Goal: Check status: Check status

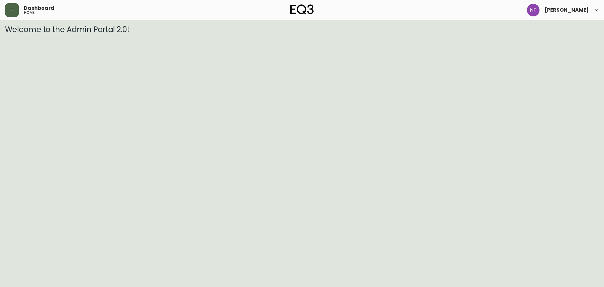
click at [15, 9] on button "button" at bounding box center [12, 10] width 14 height 14
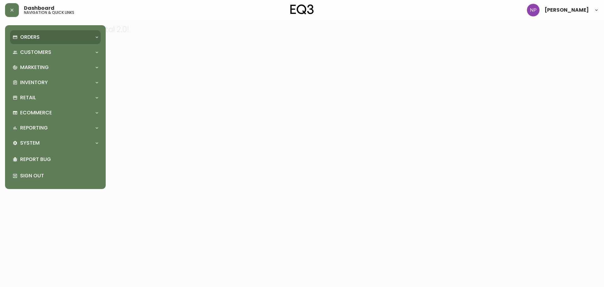
click at [45, 41] on div "Orders" at bounding box center [55, 37] width 91 height 14
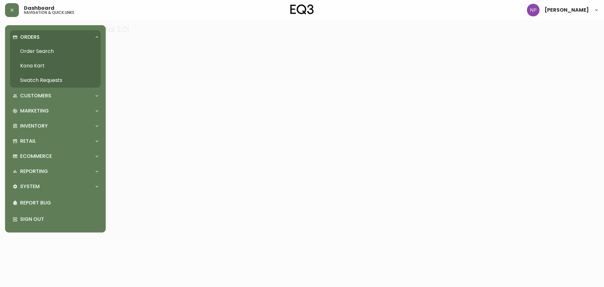
click at [48, 56] on link "Order Search" at bounding box center [55, 51] width 91 height 14
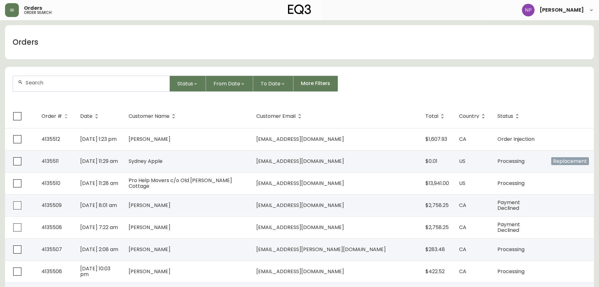
click at [67, 84] on input "text" at bounding box center [94, 83] width 139 height 6
type input "4131859"
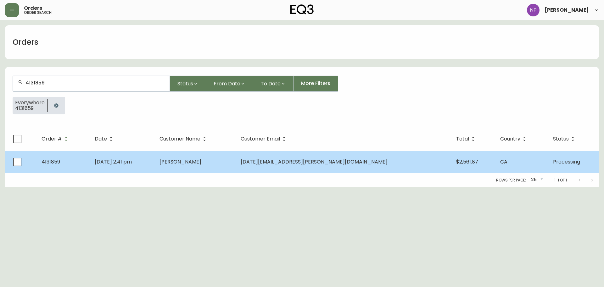
click at [151, 170] on td "[DATE] 2:41 pm" at bounding box center [122, 162] width 65 height 22
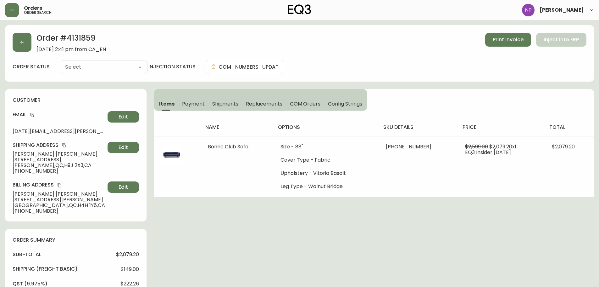
type input "Processing"
select select "PROCESSING"
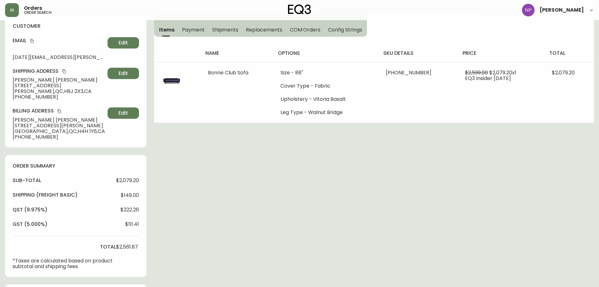
scroll to position [63, 0]
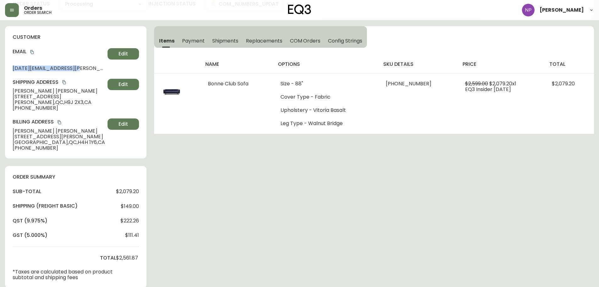
drag, startPoint x: 81, startPoint y: 68, endPoint x: 3, endPoint y: 69, distance: 77.1
click at [3, 69] on main "Order # 4131859 [DATE] 2:41 pm from CA_EN Print Invoice Inject into ERP order s…" at bounding box center [299, 247] width 599 height 581
copy span "[DATE][EMAIL_ADDRESS][PERSON_NAME][DOMAIN_NAME]"
click at [62, 80] on button "copy" at bounding box center [64, 82] width 6 height 6
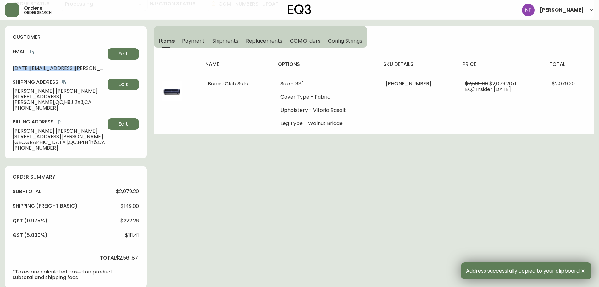
click at [79, 71] on div "customer Email [DATE][EMAIL_ADDRESS][PERSON_NAME][DOMAIN_NAME] Edit Shipping Ad…" at bounding box center [76, 92] width 142 height 132
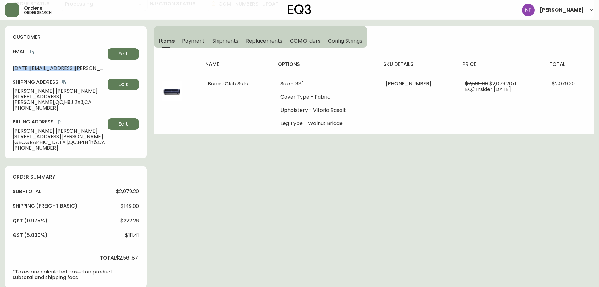
drag, startPoint x: 52, startPoint y: 69, endPoint x: 8, endPoint y: 69, distance: 44.1
click at [8, 69] on div "customer Email [DATE][EMAIL_ADDRESS][PERSON_NAME][DOMAIN_NAME] Edit Shipping Ad…" at bounding box center [76, 92] width 142 height 132
copy span "[DATE][EMAIL_ADDRESS][PERSON_NAME][DOMAIN_NAME]"
